Goal: Task Accomplishment & Management: Manage account settings

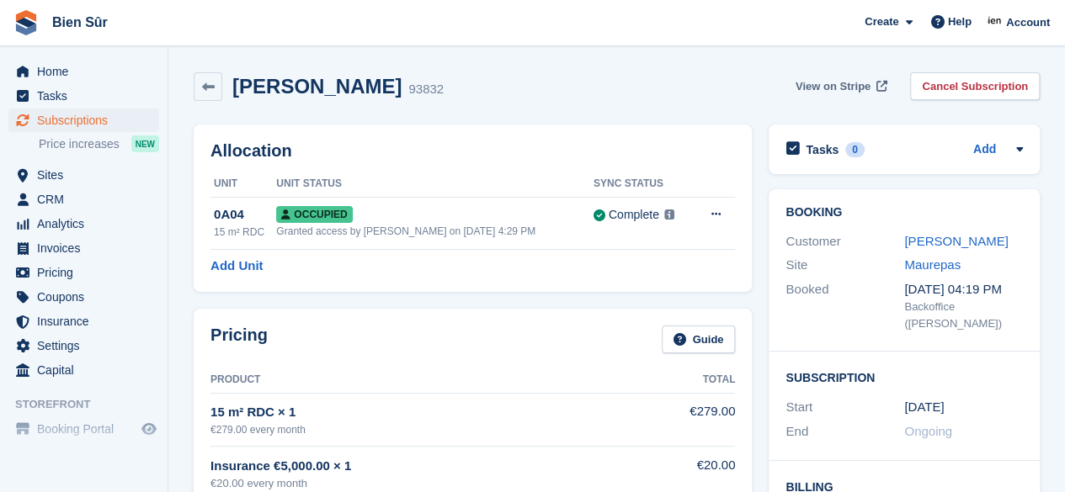
click at [838, 82] on span "View on Stripe" at bounding box center [832, 86] width 75 height 17
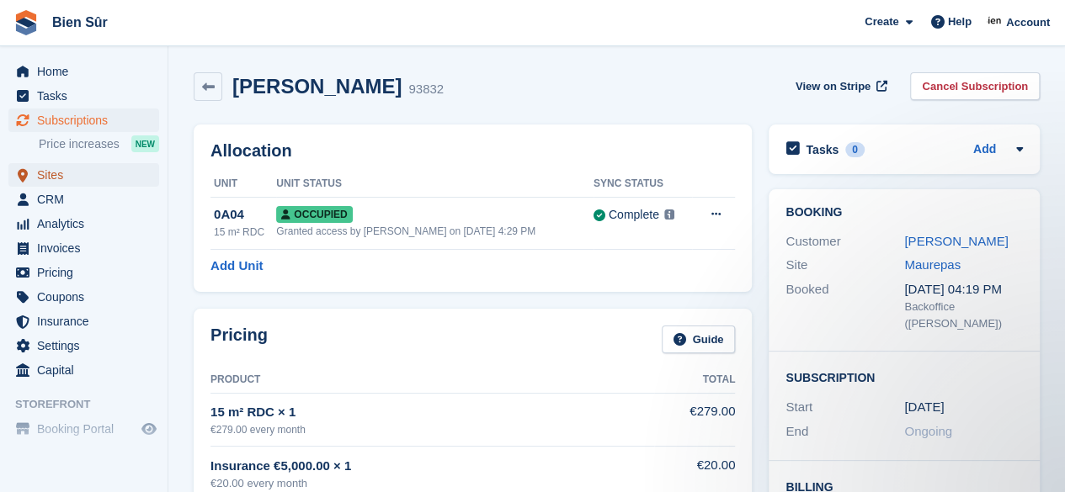
click at [54, 178] on span "Sites" at bounding box center [87, 175] width 101 height 24
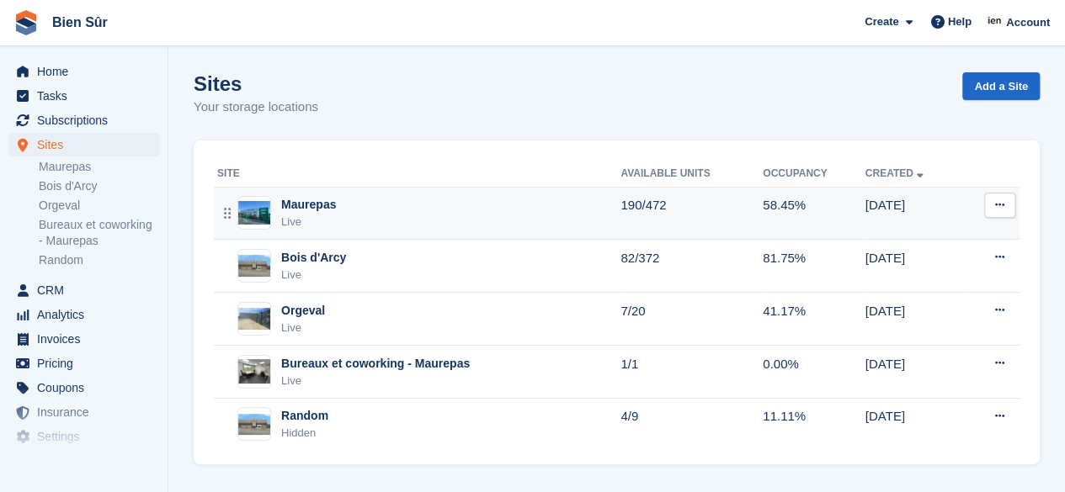
click at [386, 207] on div "Maurepas Live" at bounding box center [418, 213] width 403 height 35
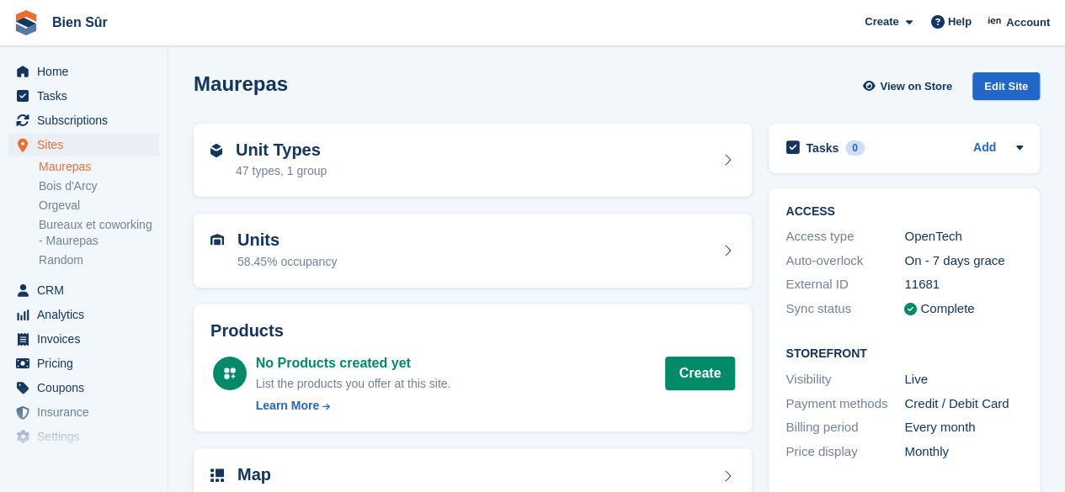
click at [355, 156] on div "Unit Types 47 types, 1 group" at bounding box center [472, 161] width 524 height 40
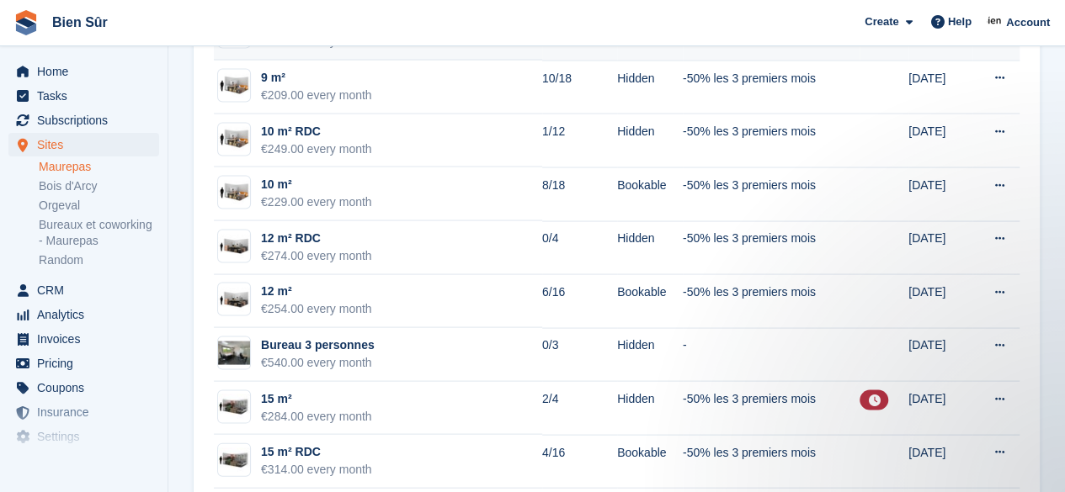
scroll to position [1599, 0]
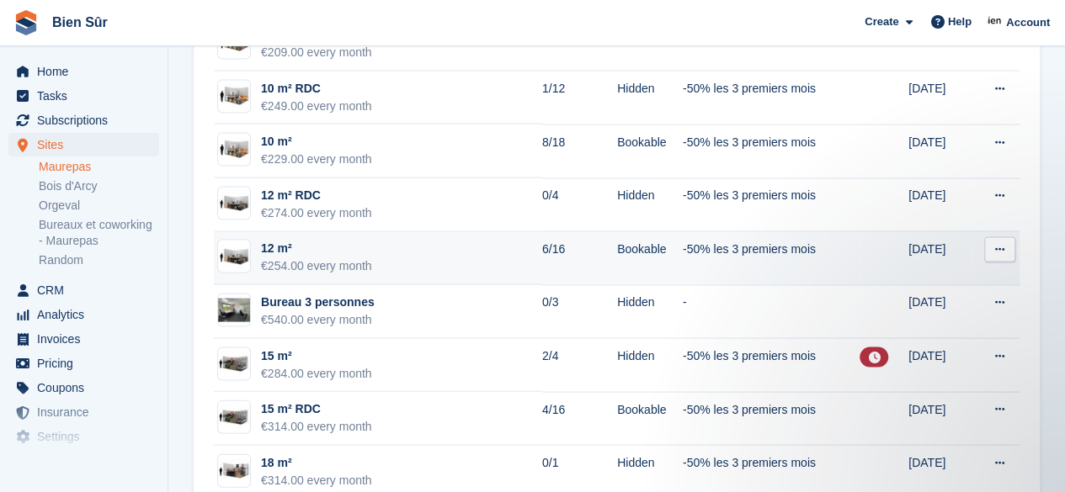
click at [442, 255] on td "12 m² €254.00 every month" at bounding box center [378, 259] width 328 height 54
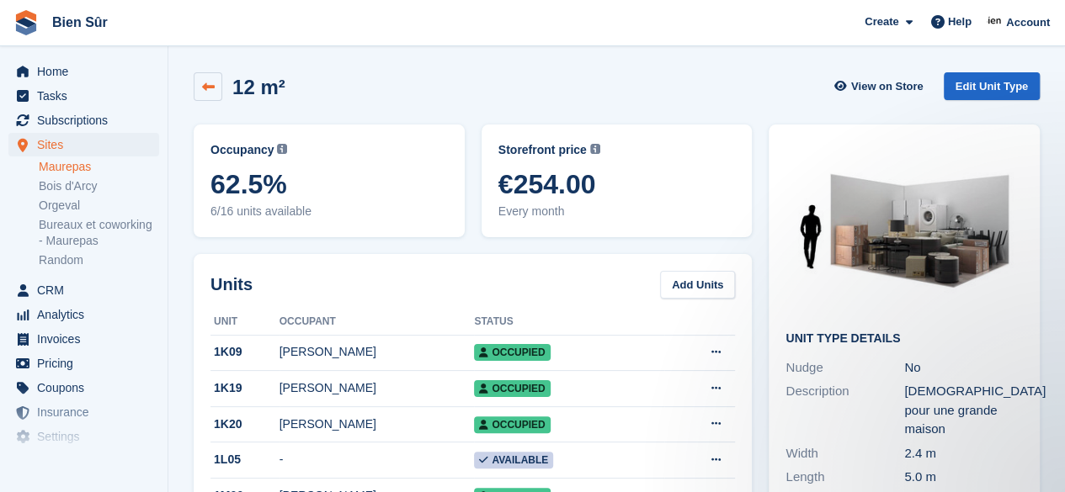
click at [210, 92] on icon at bounding box center [208, 87] width 13 height 13
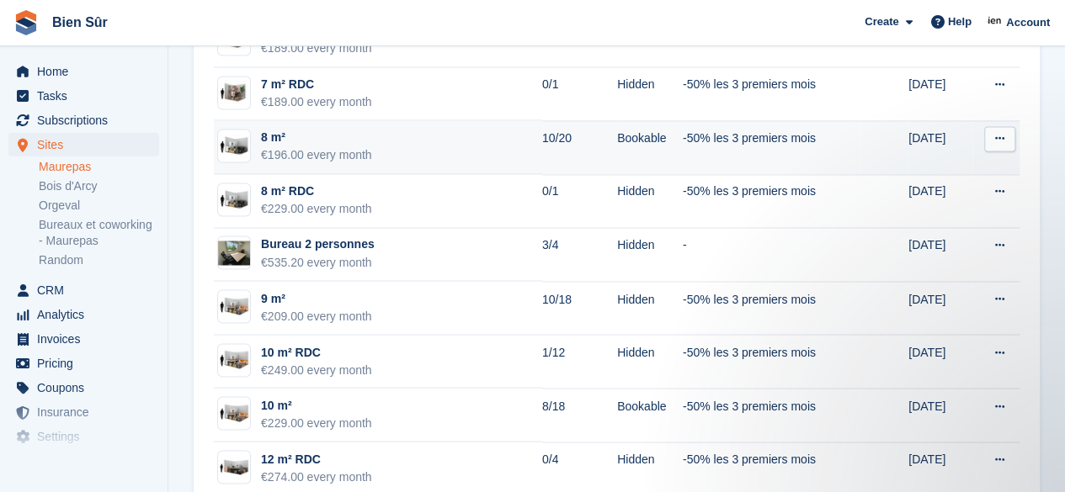
scroll to position [1347, 0]
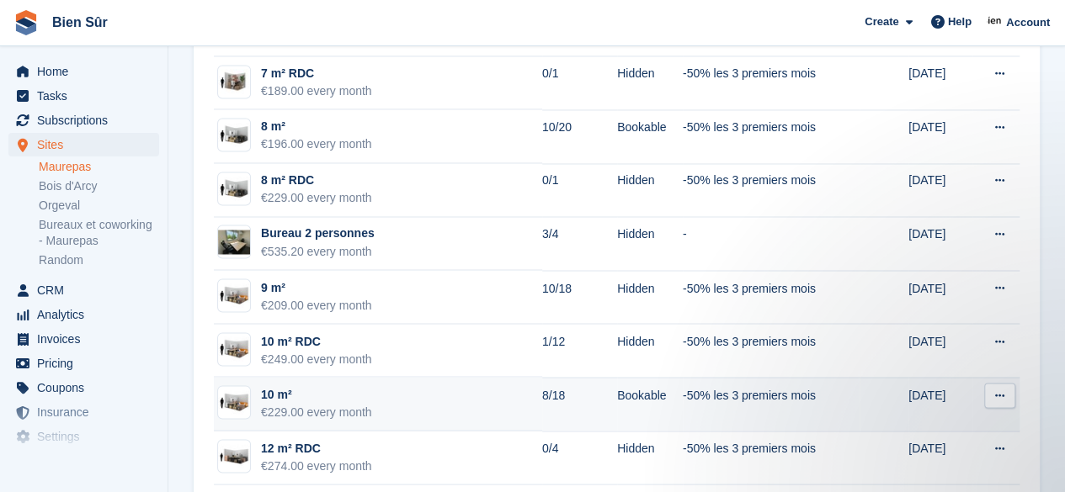
click at [445, 396] on td "10 m² €229.00 every month" at bounding box center [378, 404] width 328 height 54
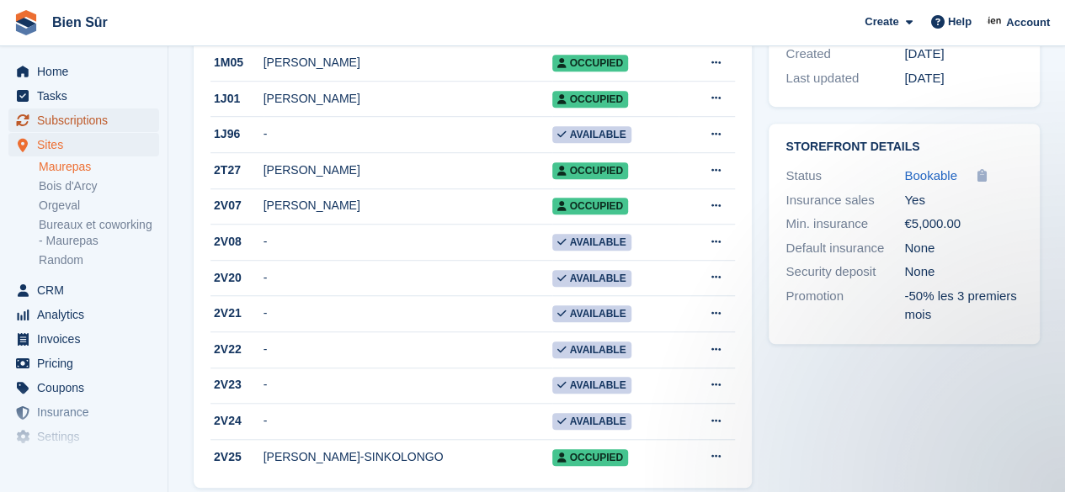
click at [74, 127] on span "Subscriptions" at bounding box center [87, 121] width 101 height 24
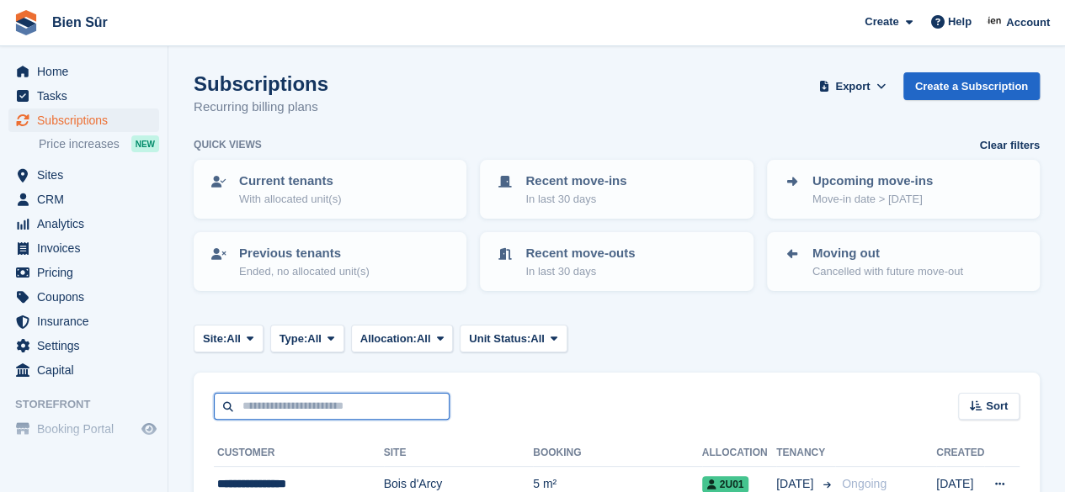
click at [264, 408] on input "text" at bounding box center [332, 407] width 236 height 28
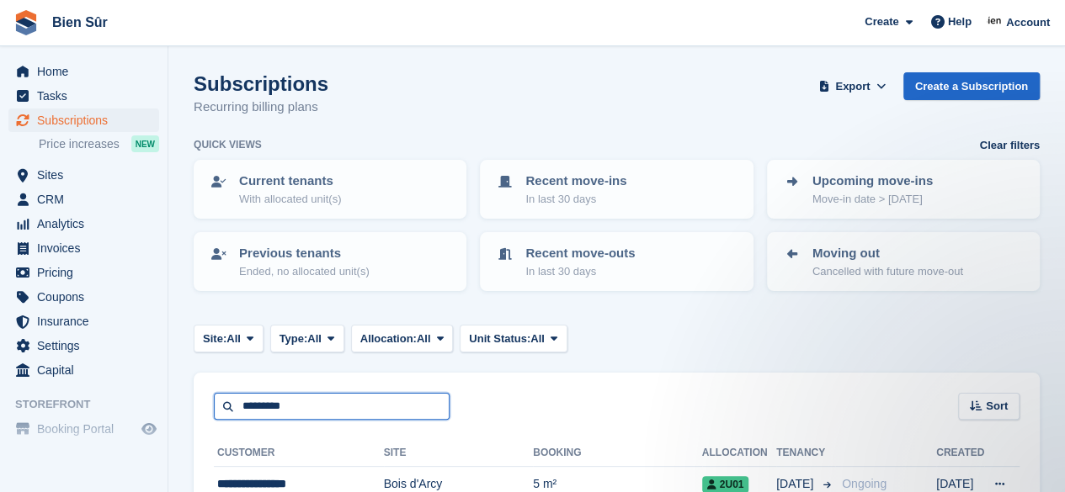
type input "*********"
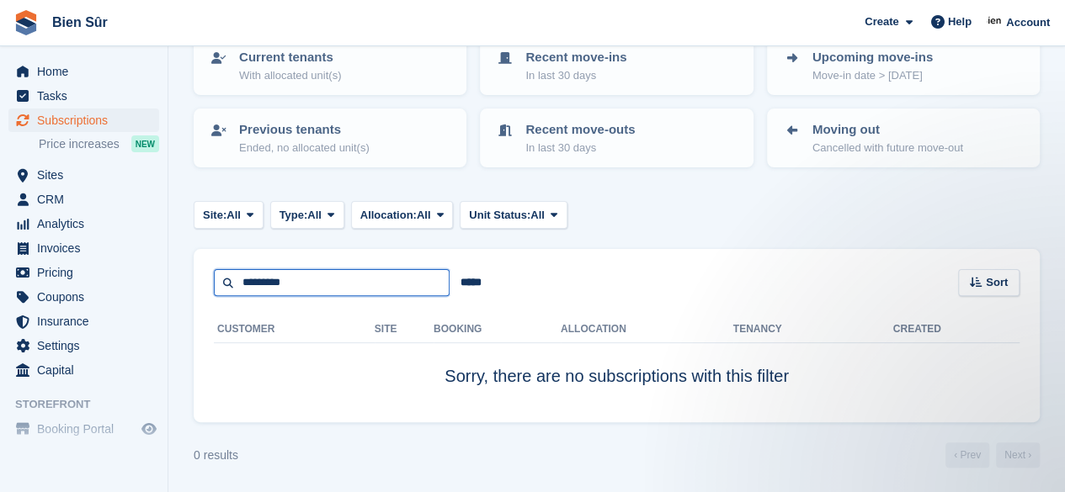
click at [329, 290] on input "*********" at bounding box center [332, 283] width 236 height 28
type input "****"
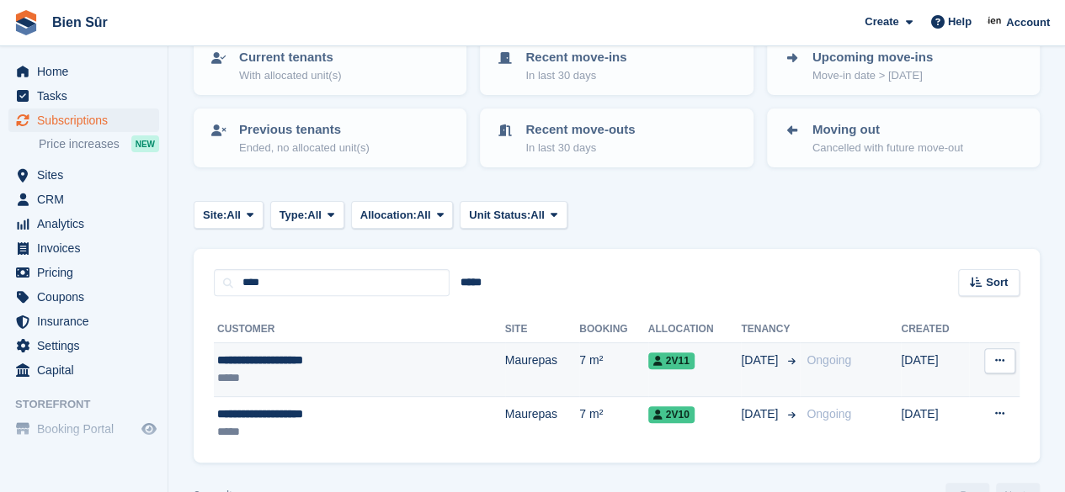
click at [505, 376] on td "Maurepas" at bounding box center [542, 370] width 75 height 54
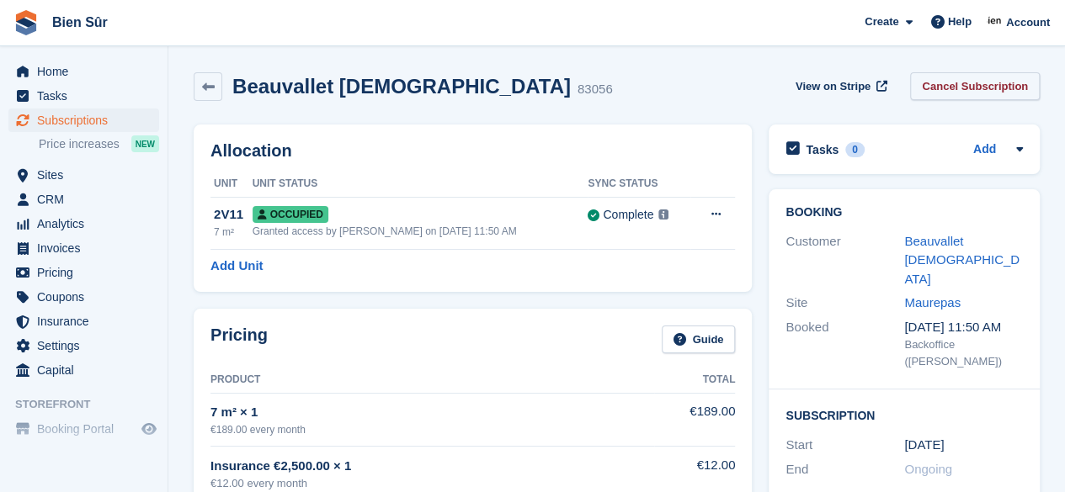
click at [960, 90] on link "Cancel Subscription" at bounding box center [975, 86] width 130 height 28
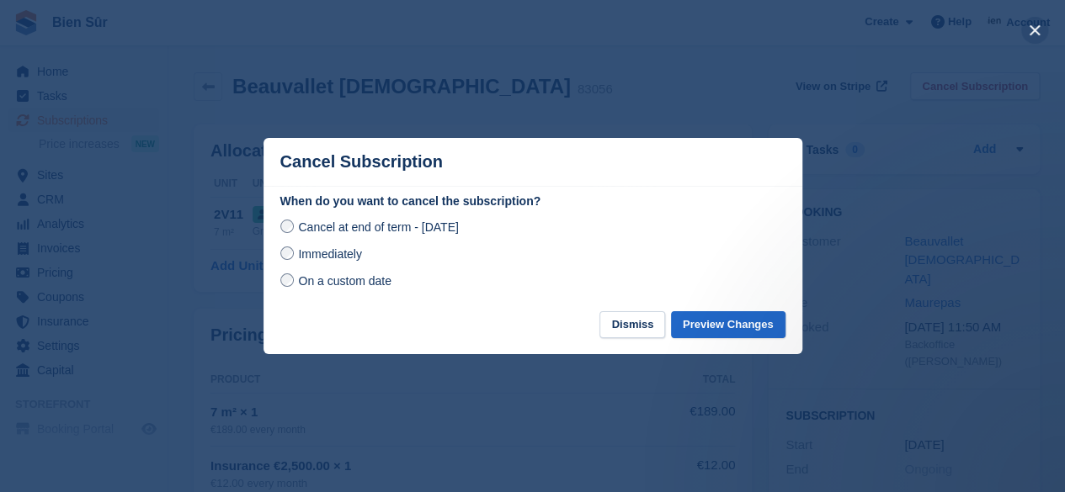
click at [1036, 31] on button "close" at bounding box center [1034, 30] width 27 height 27
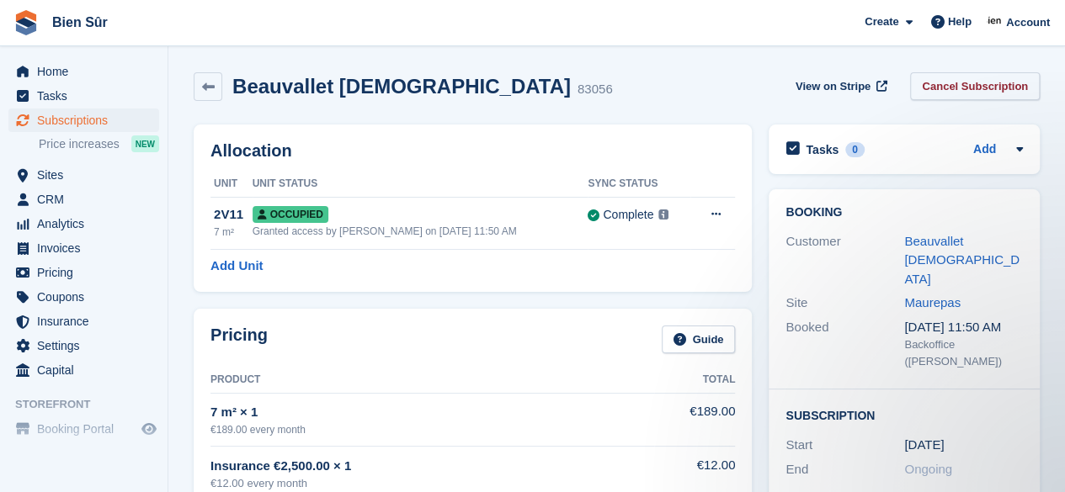
click at [953, 92] on link "Cancel Subscription" at bounding box center [975, 86] width 130 height 28
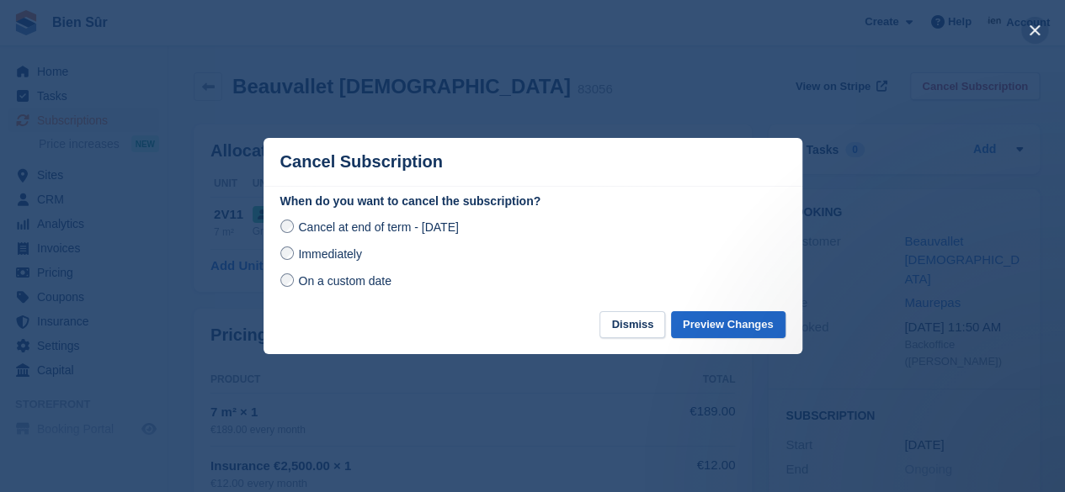
click at [1030, 31] on button "close" at bounding box center [1034, 30] width 27 height 27
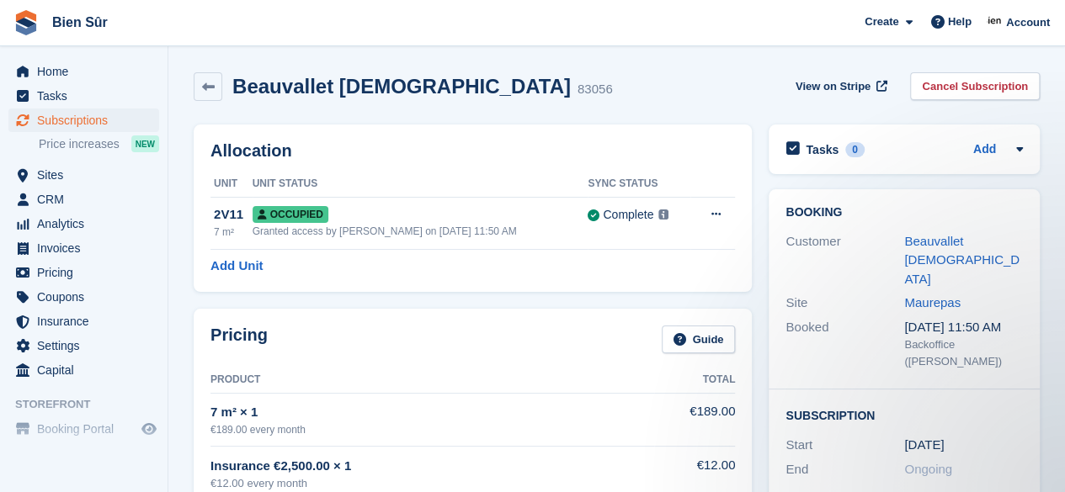
click at [670, 105] on div "Beauvallet Christian 83056 View on Stripe Cancel Subscription" at bounding box center [616, 90] width 863 height 52
click at [959, 238] on link "Beauvallet Christian" at bounding box center [961, 260] width 115 height 52
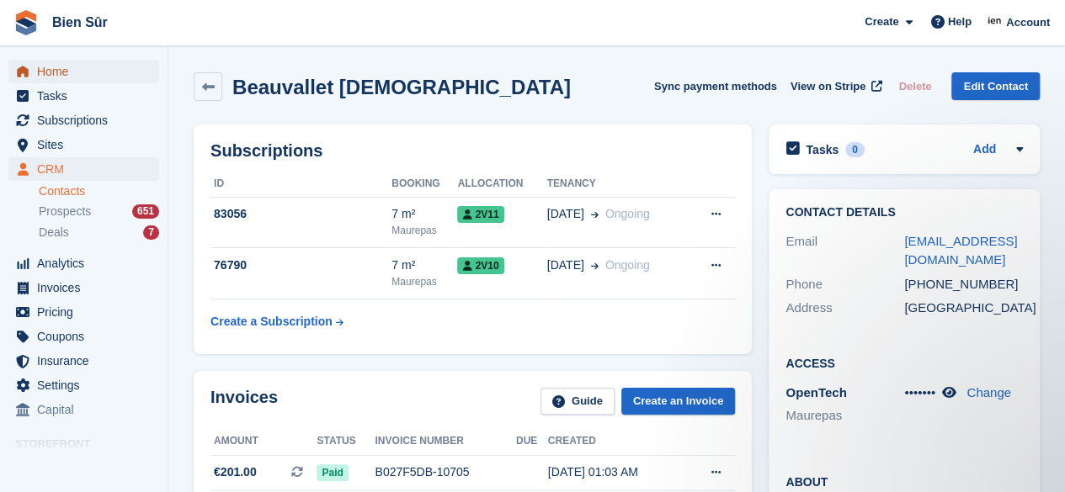
click at [85, 75] on span "Home" at bounding box center [87, 72] width 101 height 24
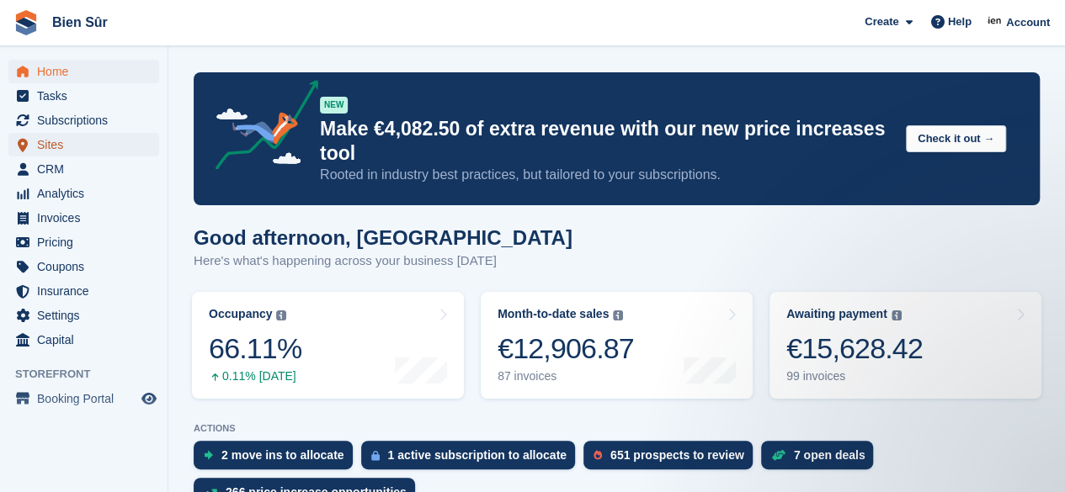
click at [57, 141] on span "Sites" at bounding box center [87, 145] width 101 height 24
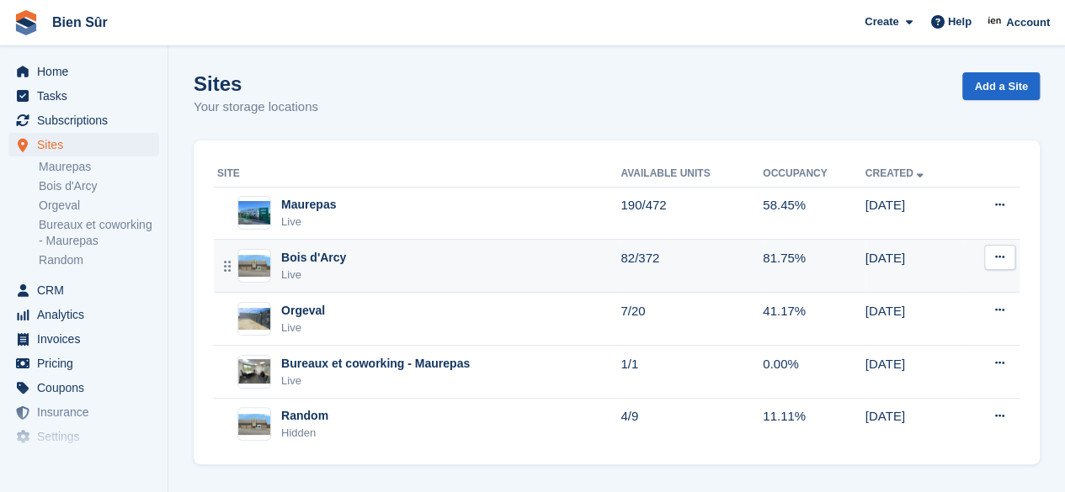
click at [358, 260] on div "Bois d'Arcy Live" at bounding box center [418, 266] width 403 height 35
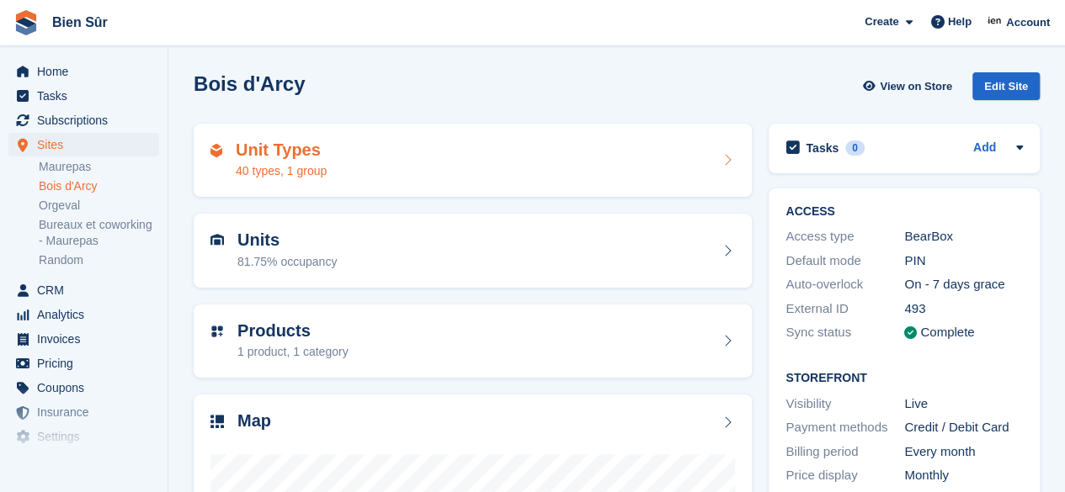
click at [407, 178] on div "Unit Types 40 types, 1 group" at bounding box center [472, 161] width 524 height 40
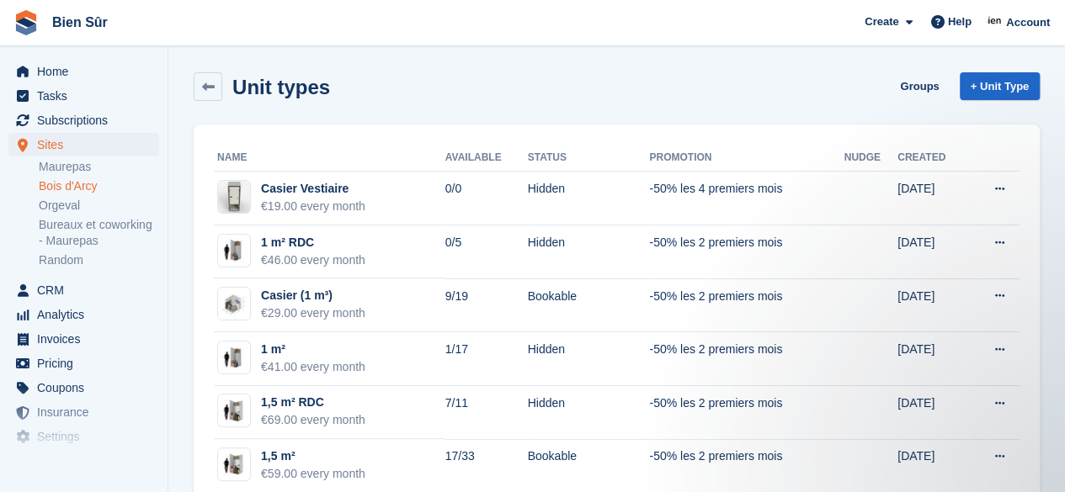
click at [540, 107] on div "Unit types Groups + Unit Type" at bounding box center [616, 90] width 863 height 52
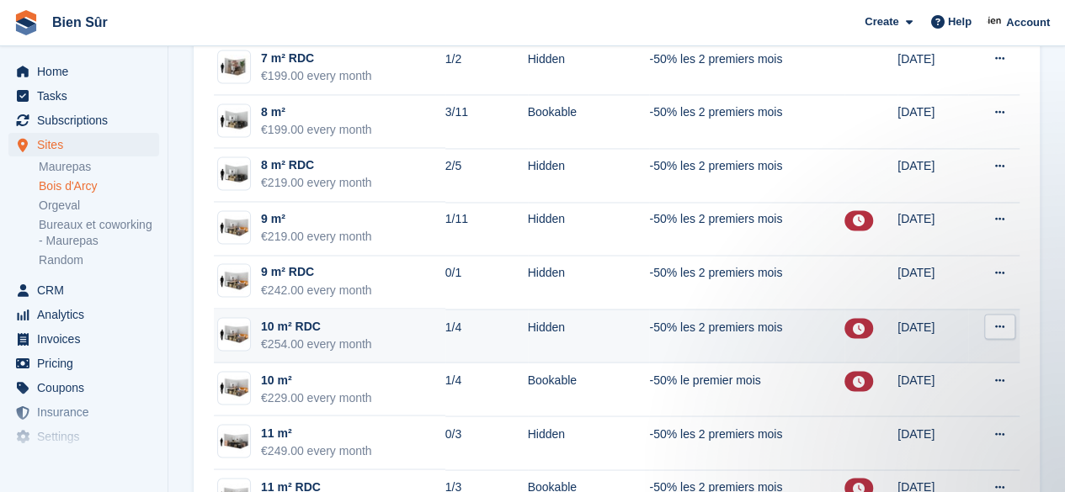
scroll to position [1347, 0]
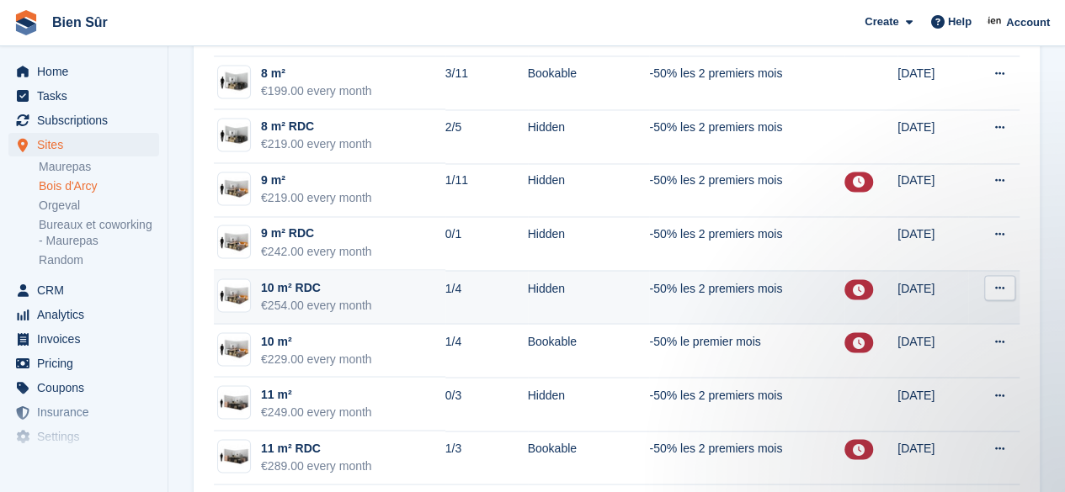
click at [406, 288] on td "10 m² RDC €254.00 every month" at bounding box center [329, 297] width 231 height 54
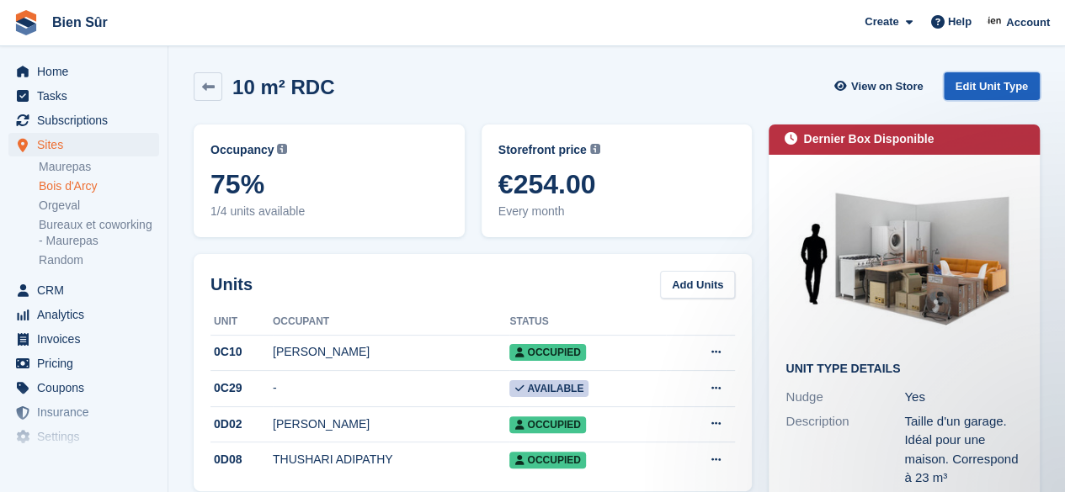
click at [985, 84] on link "Edit Unit Type" at bounding box center [992, 86] width 96 height 28
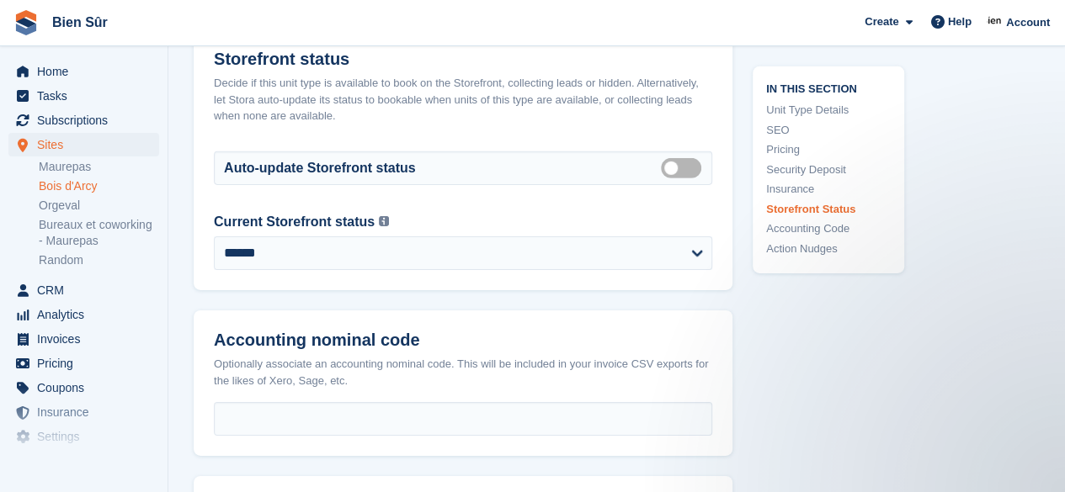
scroll to position [2694, 0]
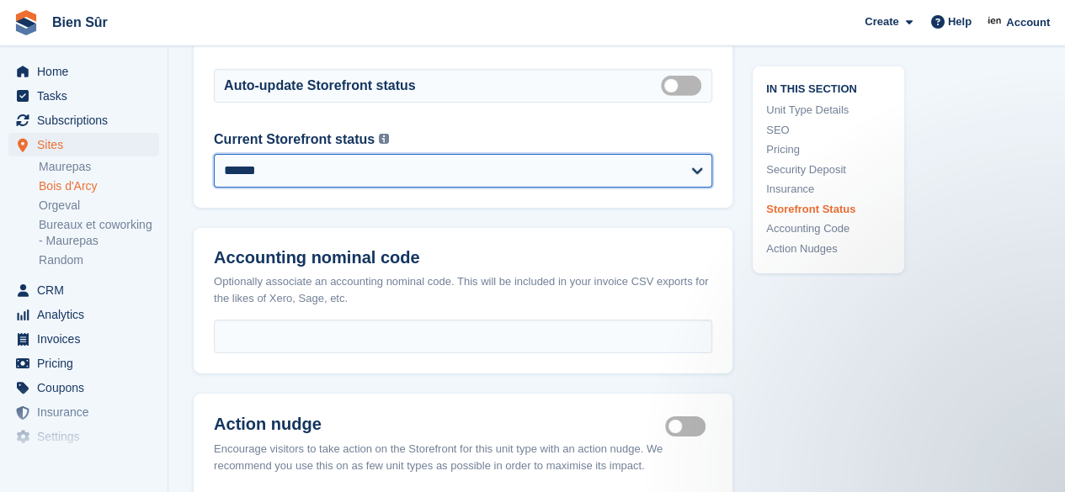
click at [662, 171] on select "**********" at bounding box center [463, 171] width 498 height 34
select select "********"
click at [214, 154] on select "**********" at bounding box center [463, 171] width 498 height 34
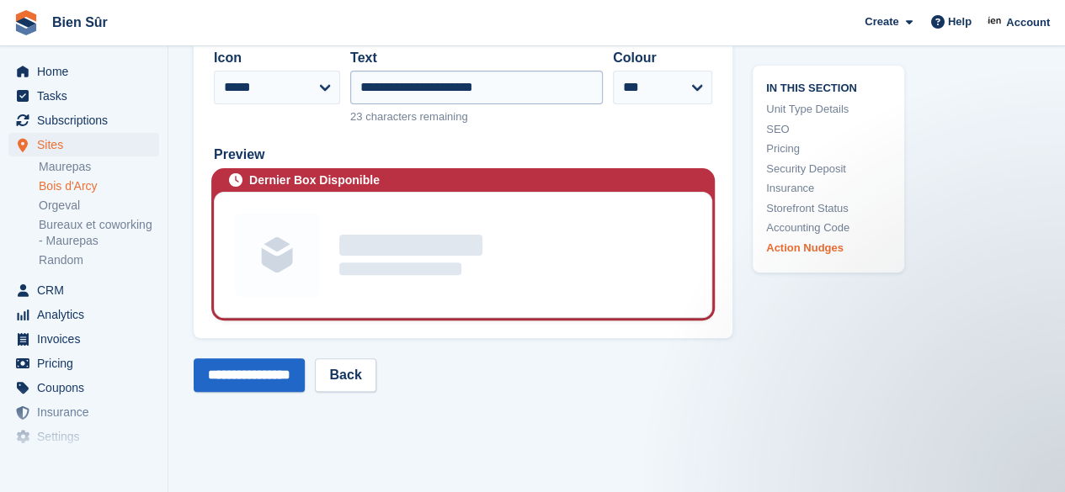
scroll to position [3451, 0]
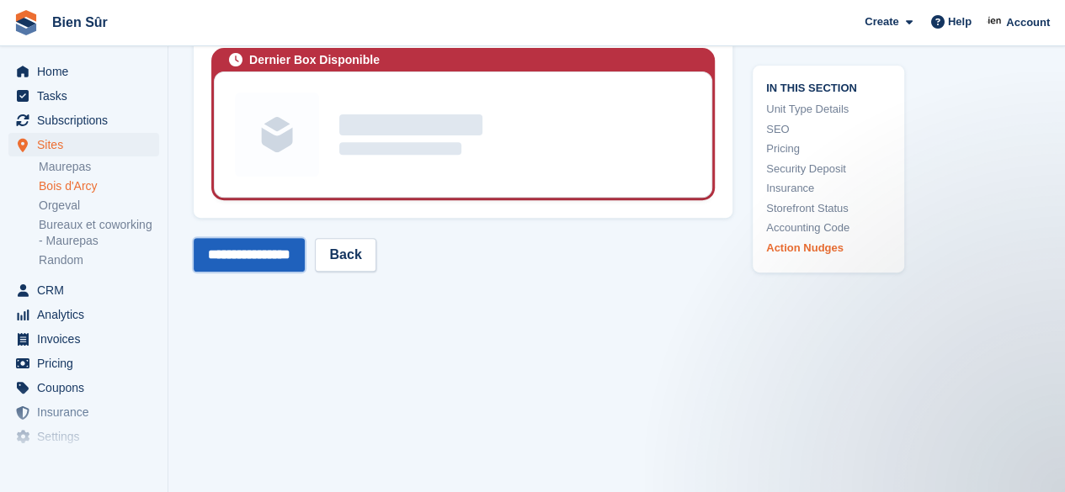
click at [258, 259] on input "**********" at bounding box center [249, 255] width 111 height 34
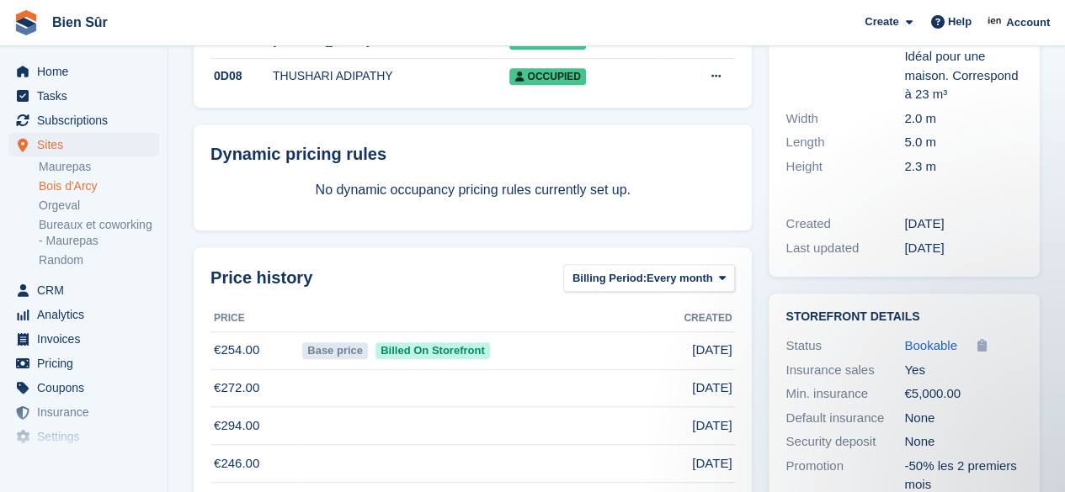
scroll to position [421, 0]
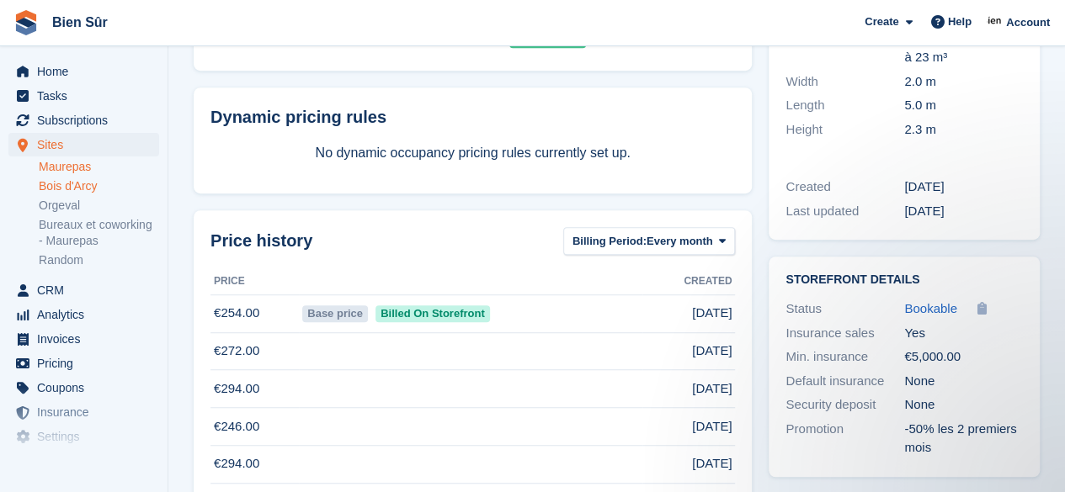
click at [78, 164] on link "Maurepas" at bounding box center [99, 167] width 120 height 16
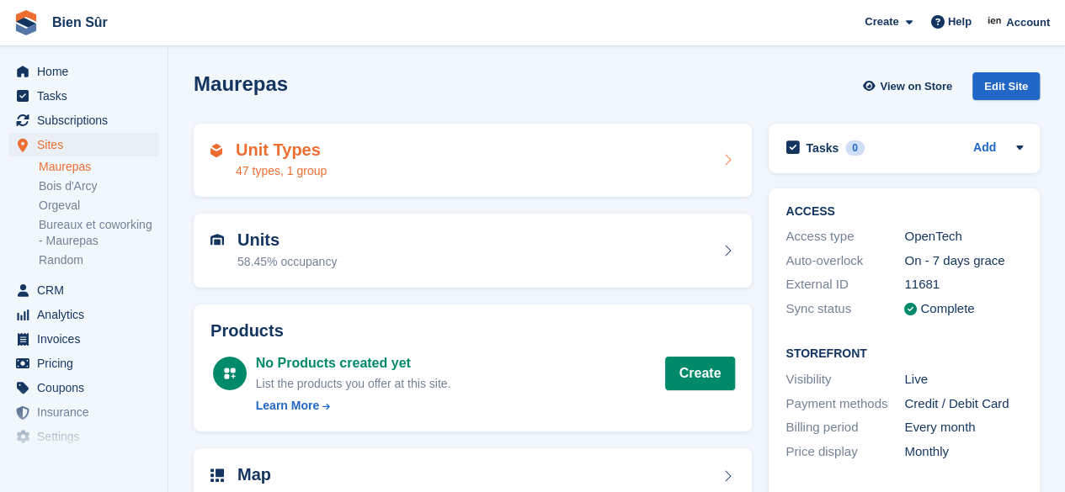
click at [523, 160] on div "Unit Types 47 types, 1 group" at bounding box center [472, 161] width 524 height 40
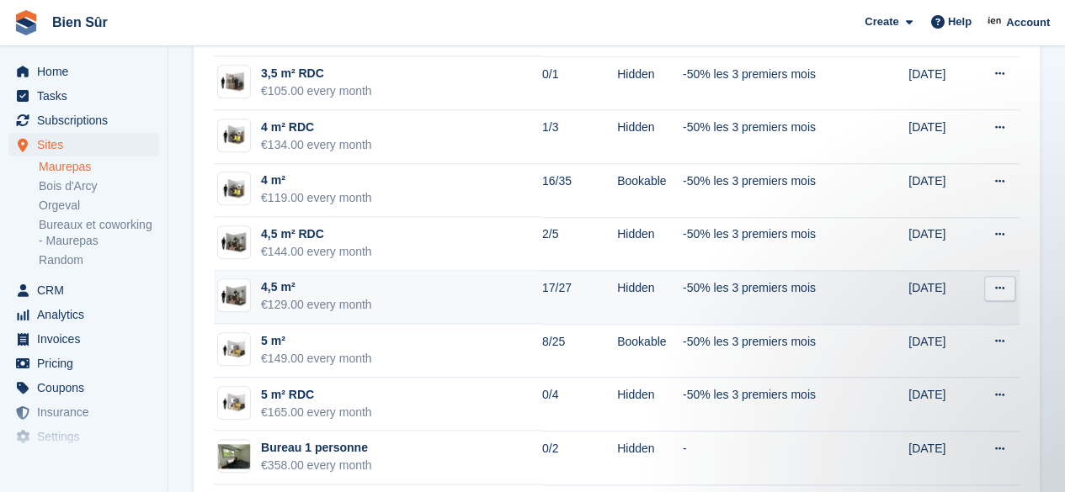
click at [460, 292] on td "4,5 m² €129.00 every month" at bounding box center [378, 298] width 328 height 54
